Goal: Information Seeking & Learning: Check status

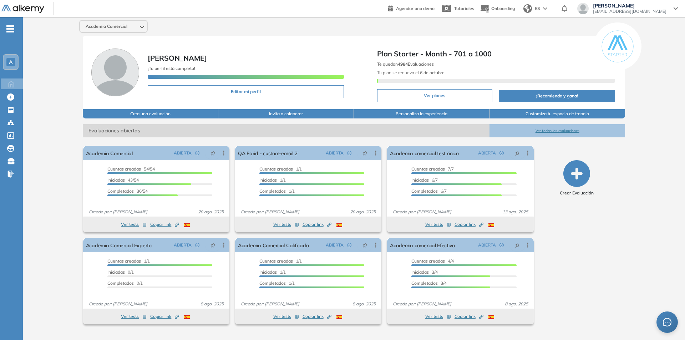
click at [11, 61] on span "A" at bounding box center [11, 62] width 4 height 6
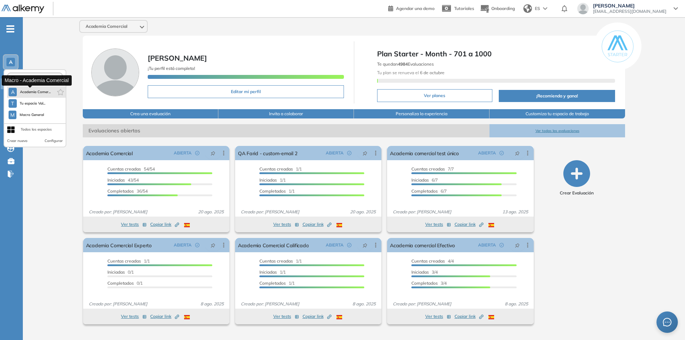
click at [27, 93] on span "Academia Comer..." at bounding box center [35, 92] width 31 height 6
click at [27, 92] on span "Academia Comer..." at bounding box center [35, 92] width 31 height 6
click at [12, 64] on span "A" at bounding box center [11, 62] width 4 height 6
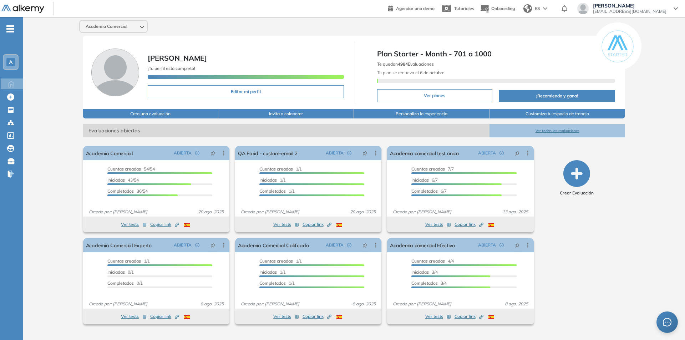
click at [38, 50] on div "Academia Comercial Valeria Vera ¡Tu perfil está completo! Editar mi perfil Plan…" at bounding box center [354, 175] width 662 height 316
click at [126, 224] on button "Ver tests" at bounding box center [134, 224] width 26 height 9
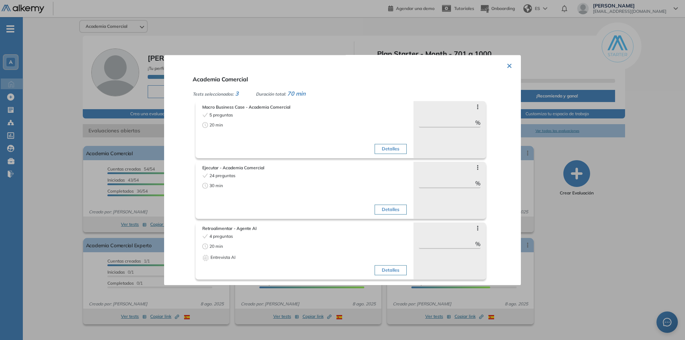
click at [509, 64] on button "×" at bounding box center [510, 65] width 6 height 14
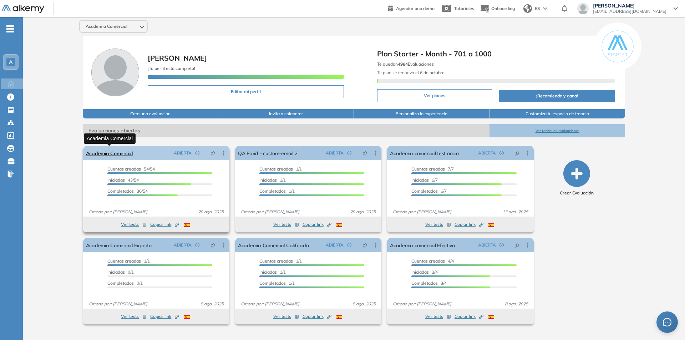
click at [110, 154] on link "Academia Comercial" at bounding box center [109, 153] width 47 height 14
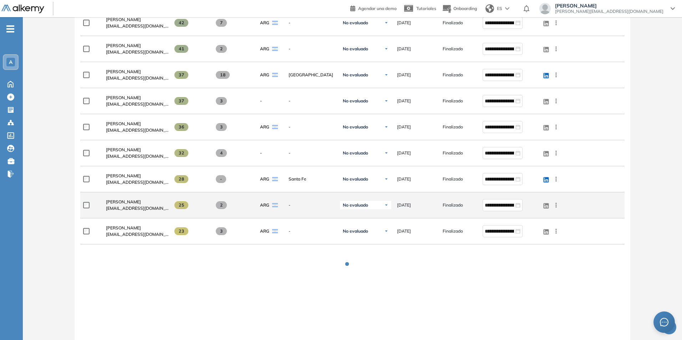
scroll to position [849, 0]
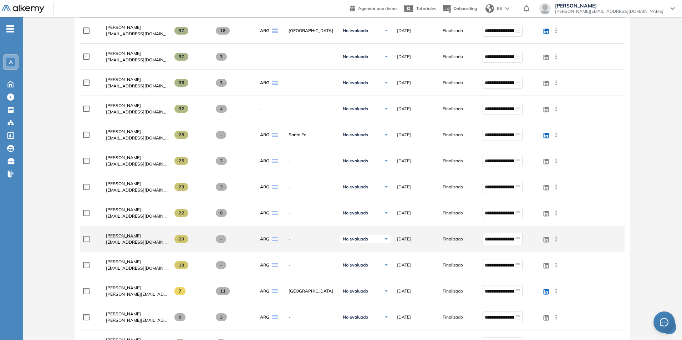
click at [122, 234] on span "[PERSON_NAME]" at bounding box center [123, 235] width 35 height 5
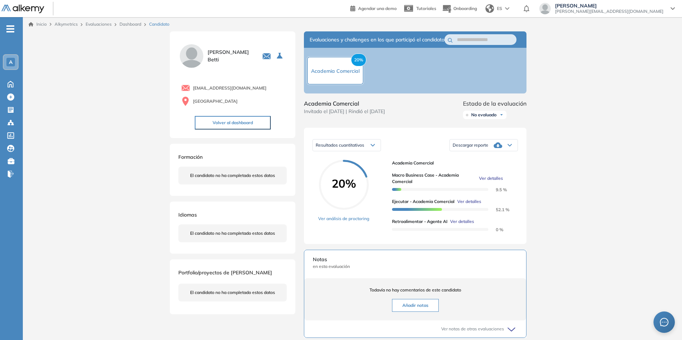
click at [467, 225] on span "Ver detalles" at bounding box center [462, 221] width 24 height 6
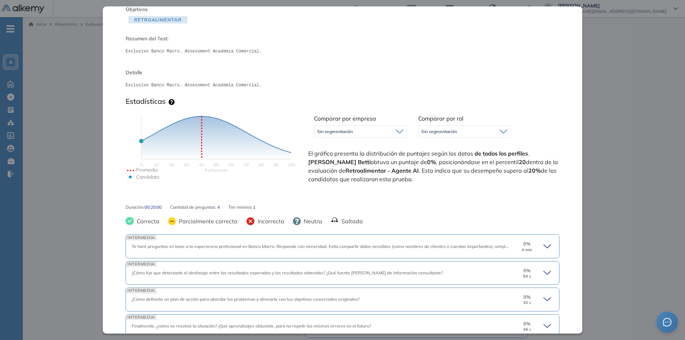
scroll to position [83, 0]
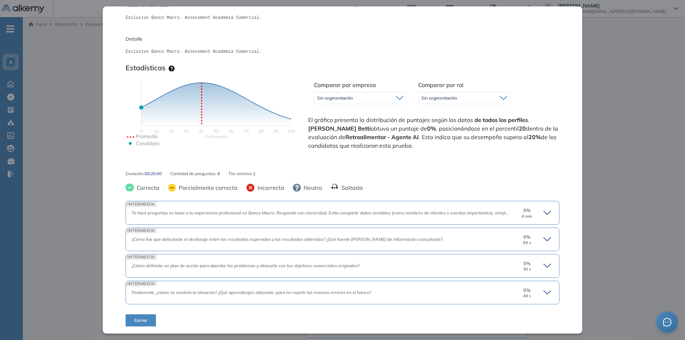
click at [545, 212] on icon at bounding box center [547, 212] width 7 height 3
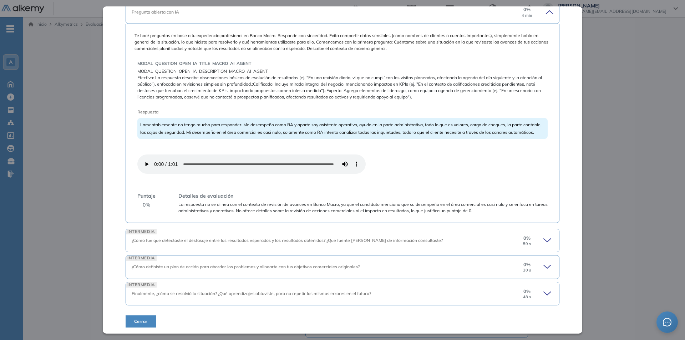
scroll to position [292, 0]
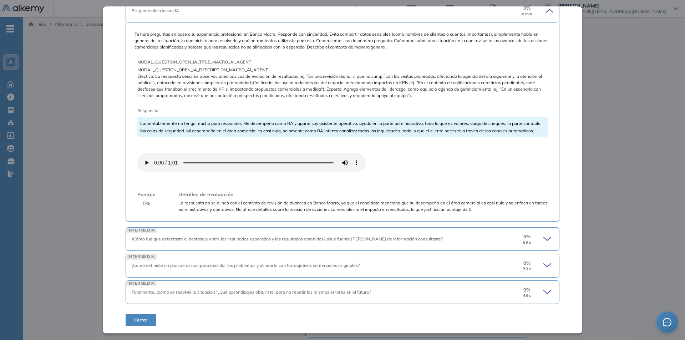
click at [545, 238] on icon at bounding box center [547, 238] width 7 height 3
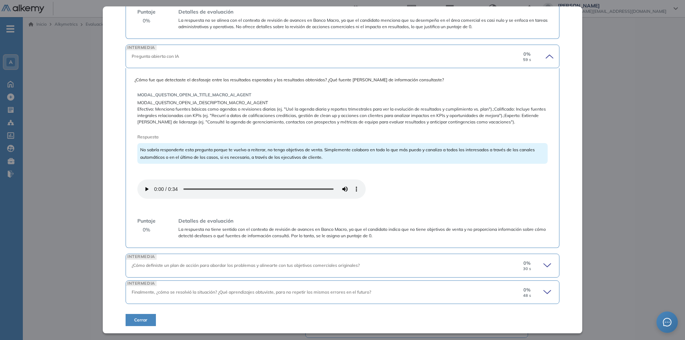
scroll to position [475, 0]
click at [543, 266] on icon at bounding box center [548, 265] width 10 height 10
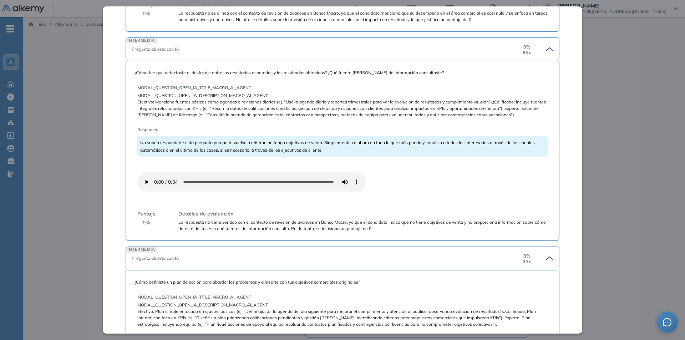
scroll to position [650, 0]
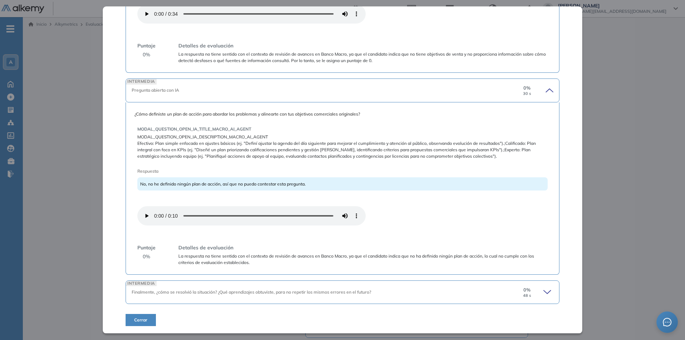
click at [545, 293] on icon at bounding box center [548, 292] width 10 height 10
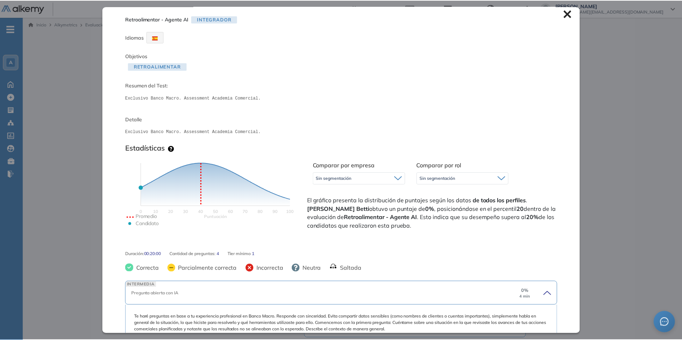
scroll to position [0, 0]
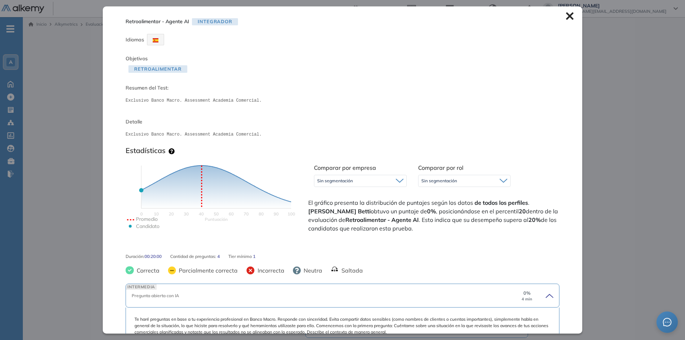
click at [566, 16] on icon at bounding box center [570, 16] width 8 height 8
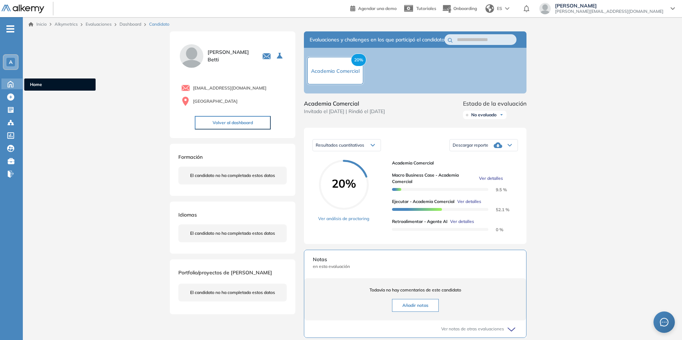
click at [11, 84] on icon at bounding box center [10, 83] width 12 height 9
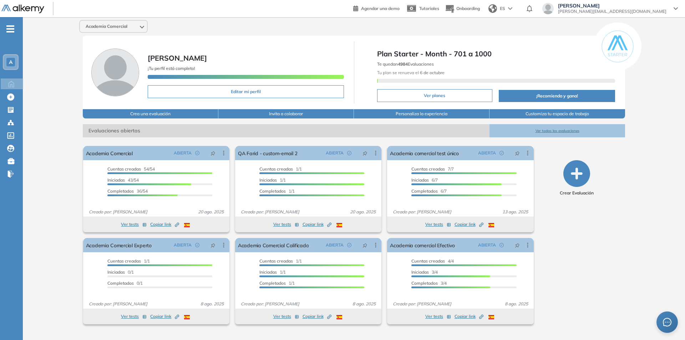
click at [11, 61] on span "A" at bounding box center [11, 62] width 4 height 6
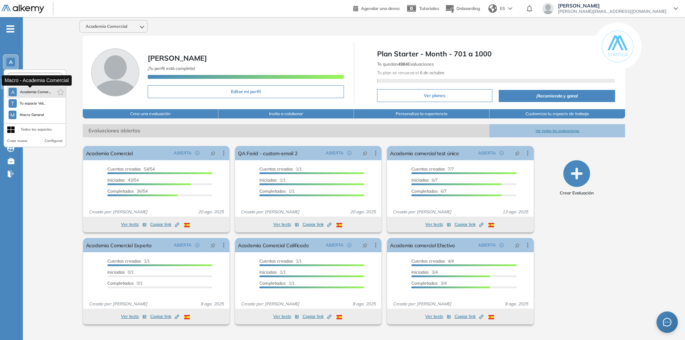
click at [33, 89] on span "Academia Comer..." at bounding box center [35, 92] width 31 height 6
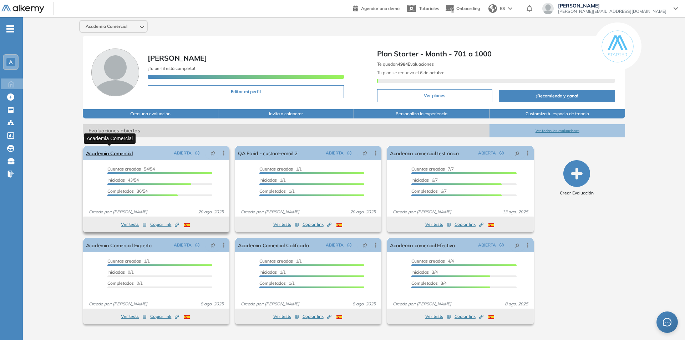
click at [96, 151] on link "Academia Comercial" at bounding box center [109, 153] width 47 height 14
